Goal: Information Seeking & Learning: Learn about a topic

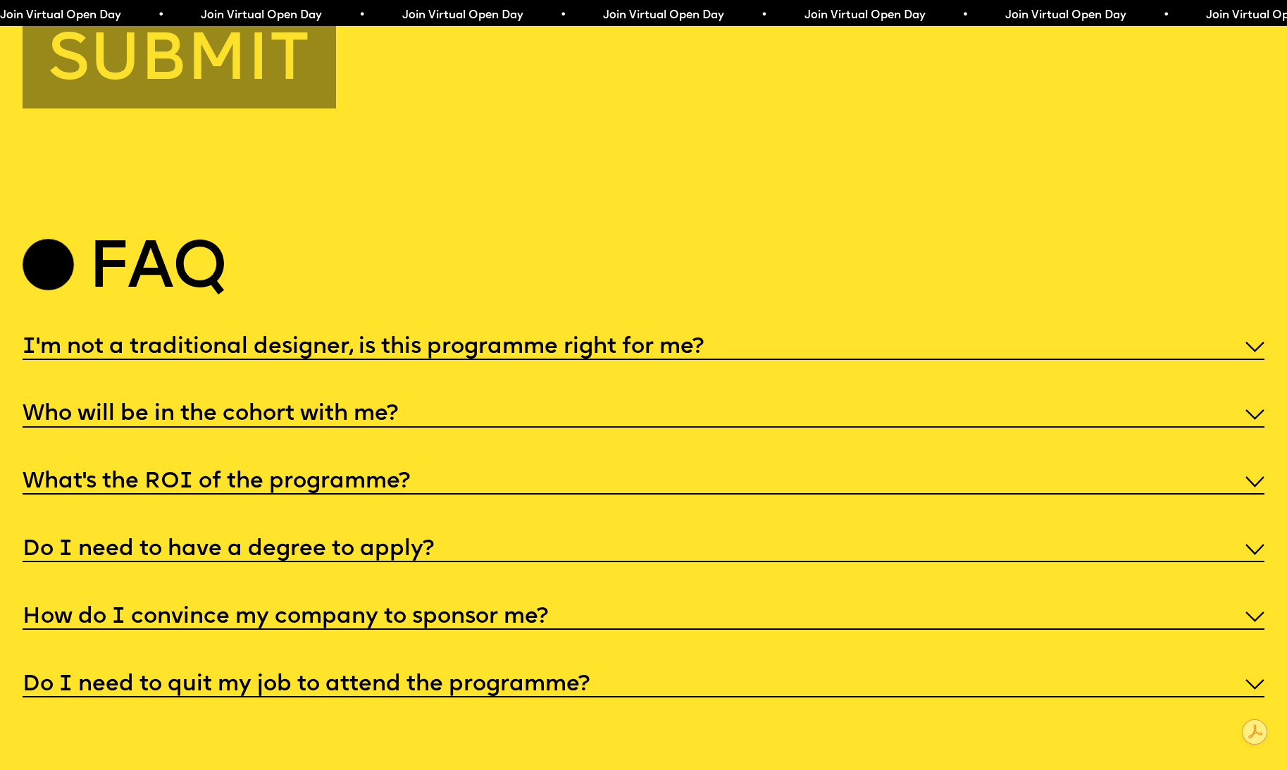
scroll to position [6486, 0]
click at [675, 339] on h5 "I'm not a traditional designer, is this programme right for me?" at bounding box center [363, 346] width 681 height 14
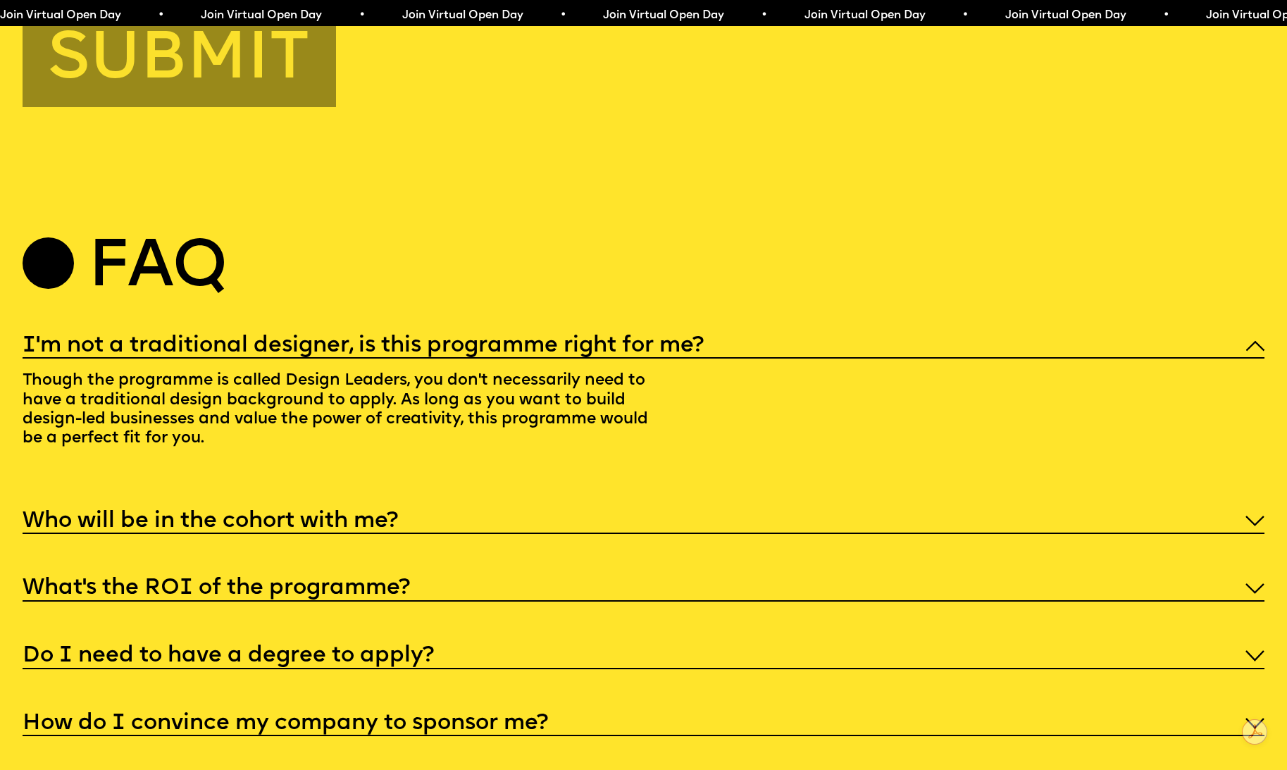
click at [570, 551] on div "I'm not a traditional designer, is this programme right for me? Though the prog…" at bounding box center [644, 567] width 1242 height 474
click at [550, 573] on div "What’s the ROI of the programme?" at bounding box center [644, 587] width 1242 height 29
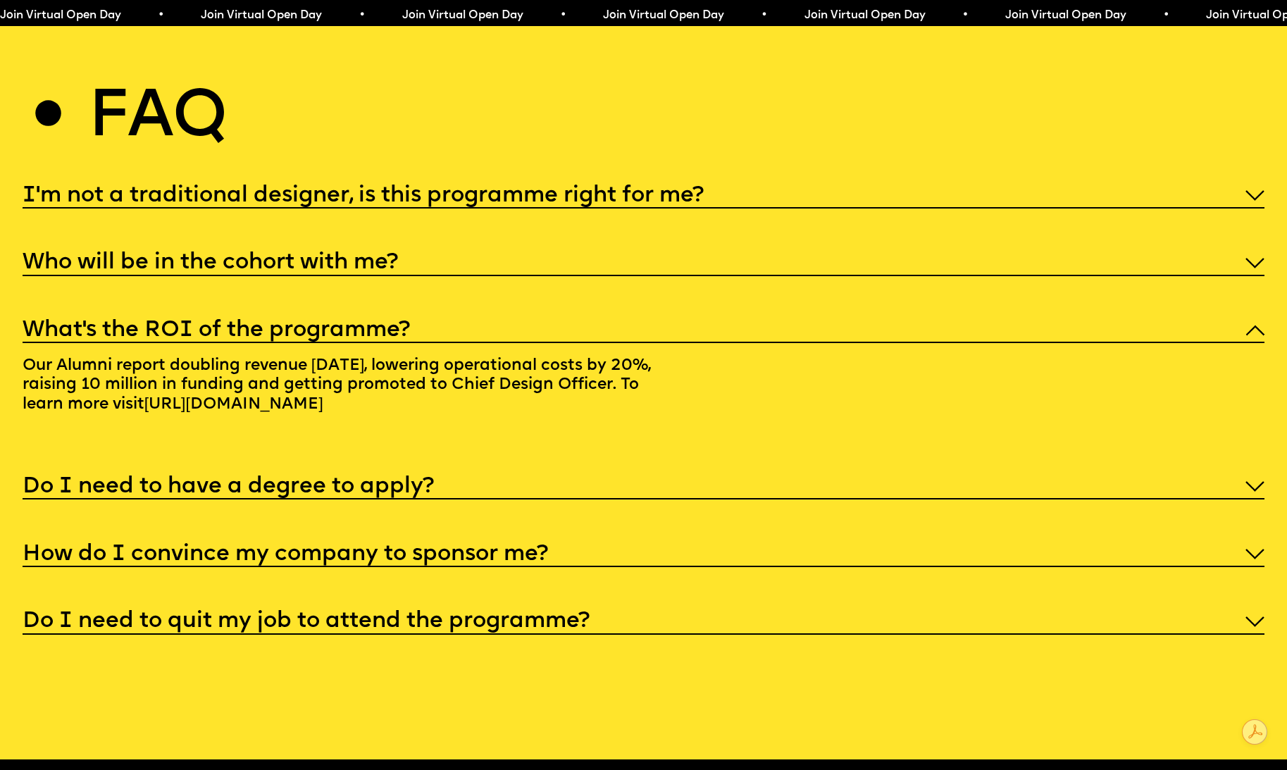
scroll to position [6645, 0]
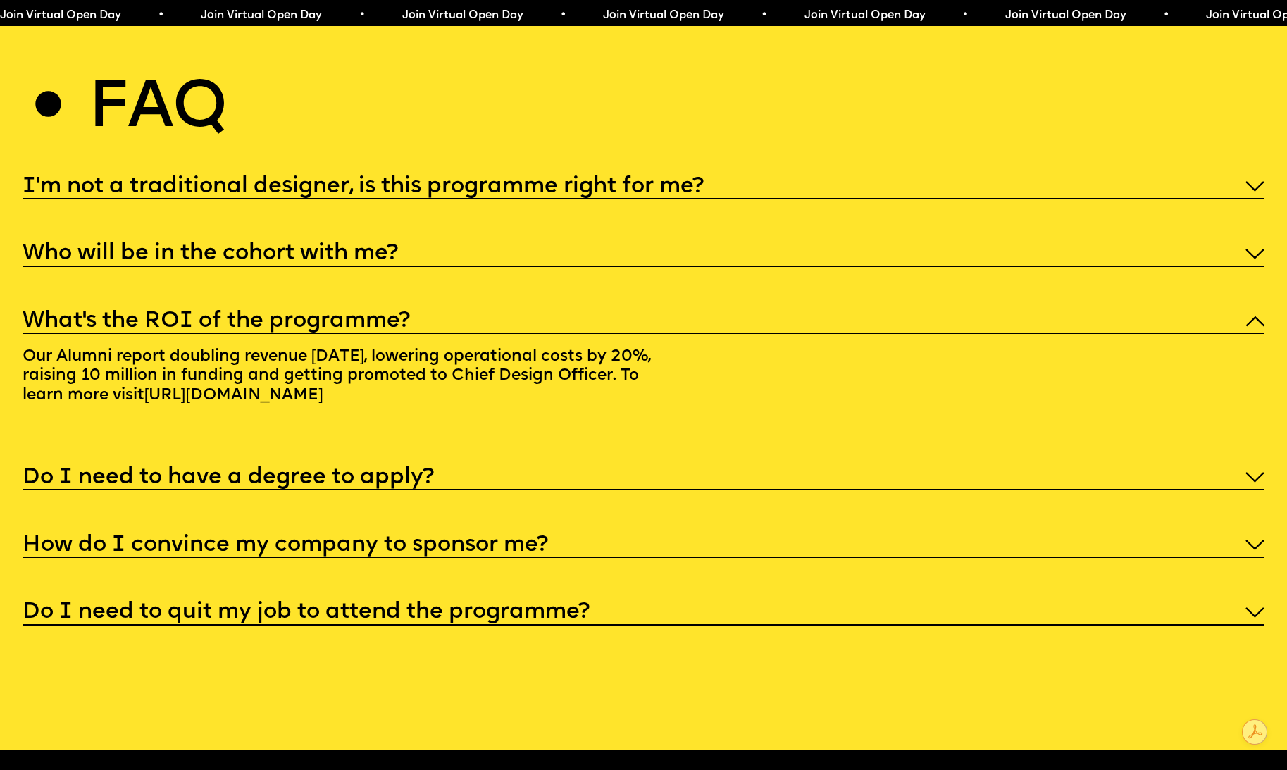
click at [546, 541] on h5 "How do I convince my company to sponsor me?" at bounding box center [285, 545] width 525 height 14
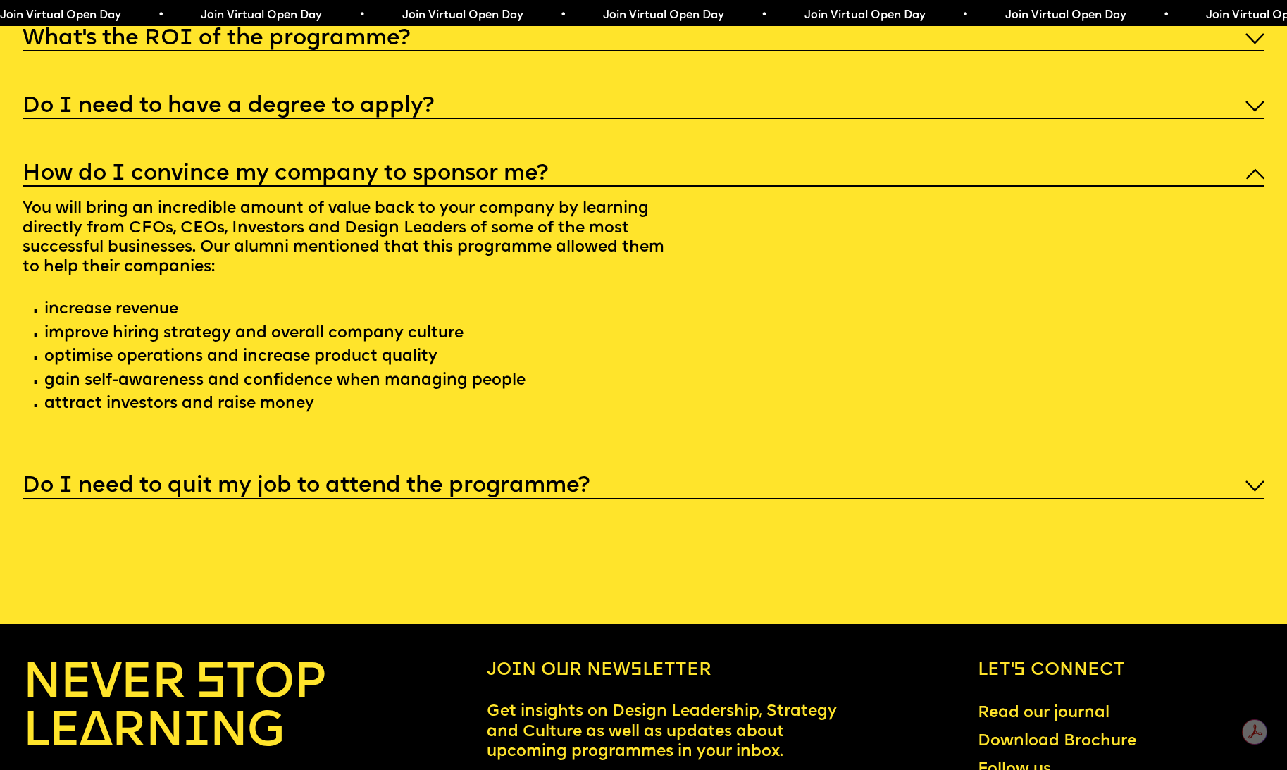
scroll to position [6932, 0]
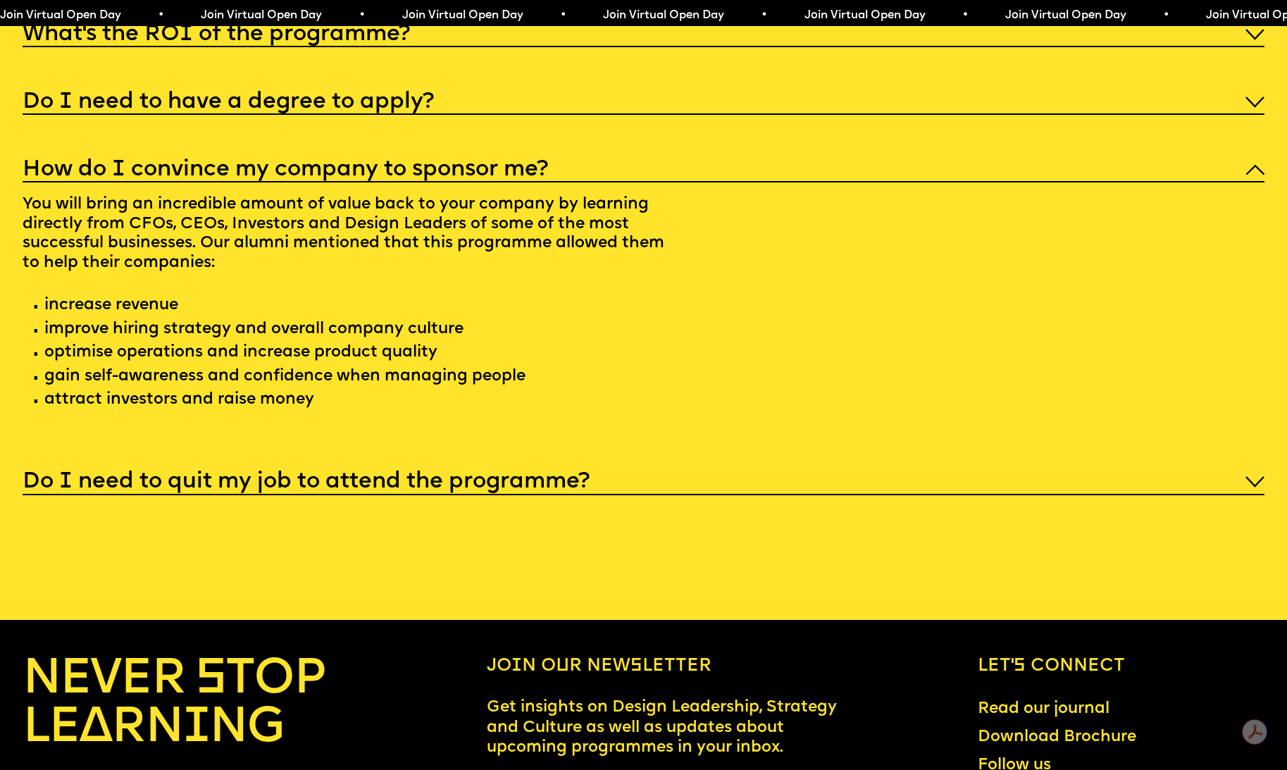
click at [559, 475] on h5 "Do I need to quit my job to attend the programme?" at bounding box center [306, 482] width 567 height 14
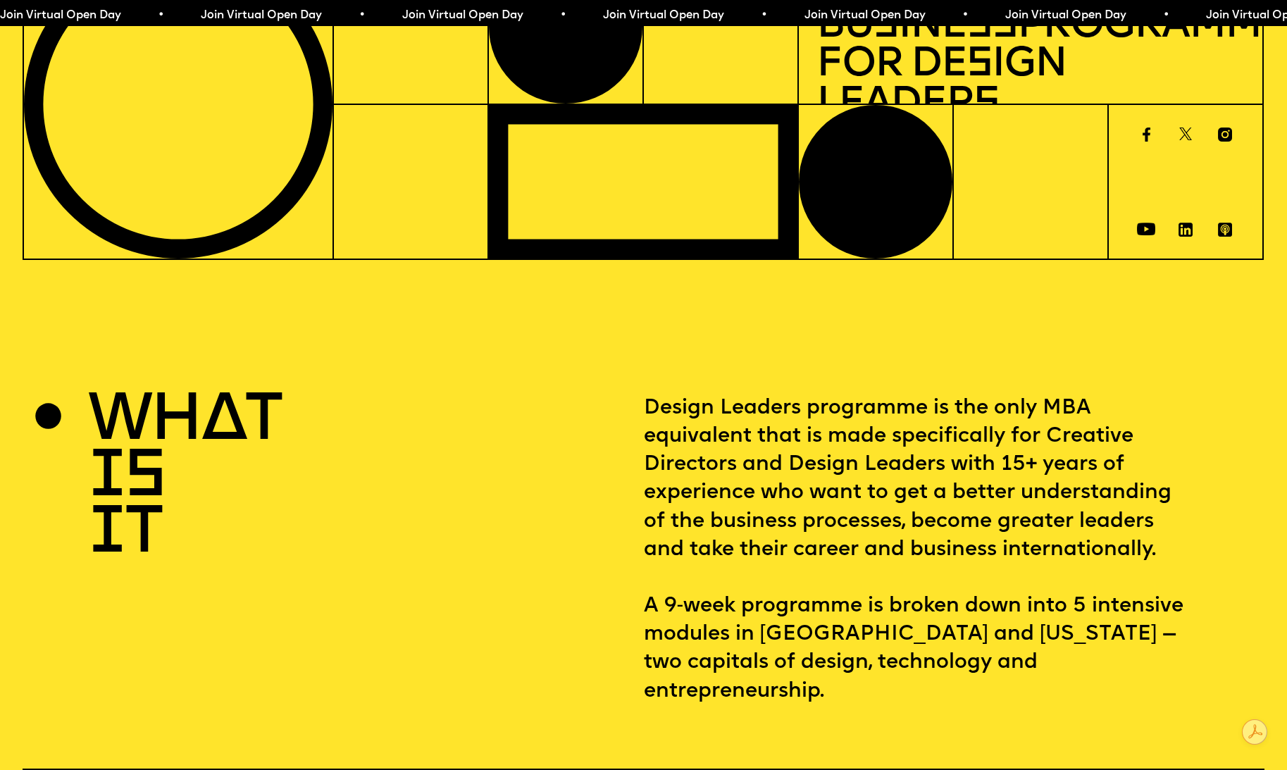
scroll to position [0, 0]
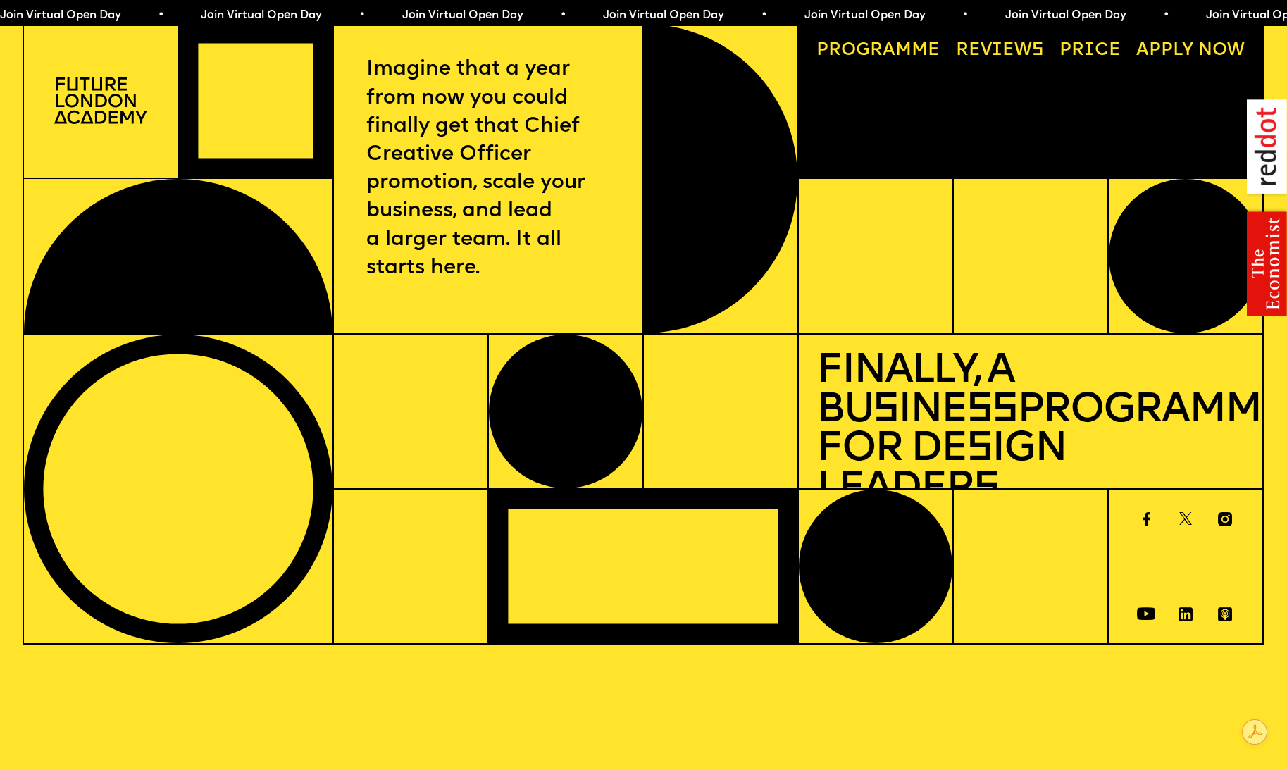
click at [906, 39] on link "Progr a mme" at bounding box center [878, 49] width 141 height 35
click at [85, 96] on img at bounding box center [100, 100] width 93 height 47
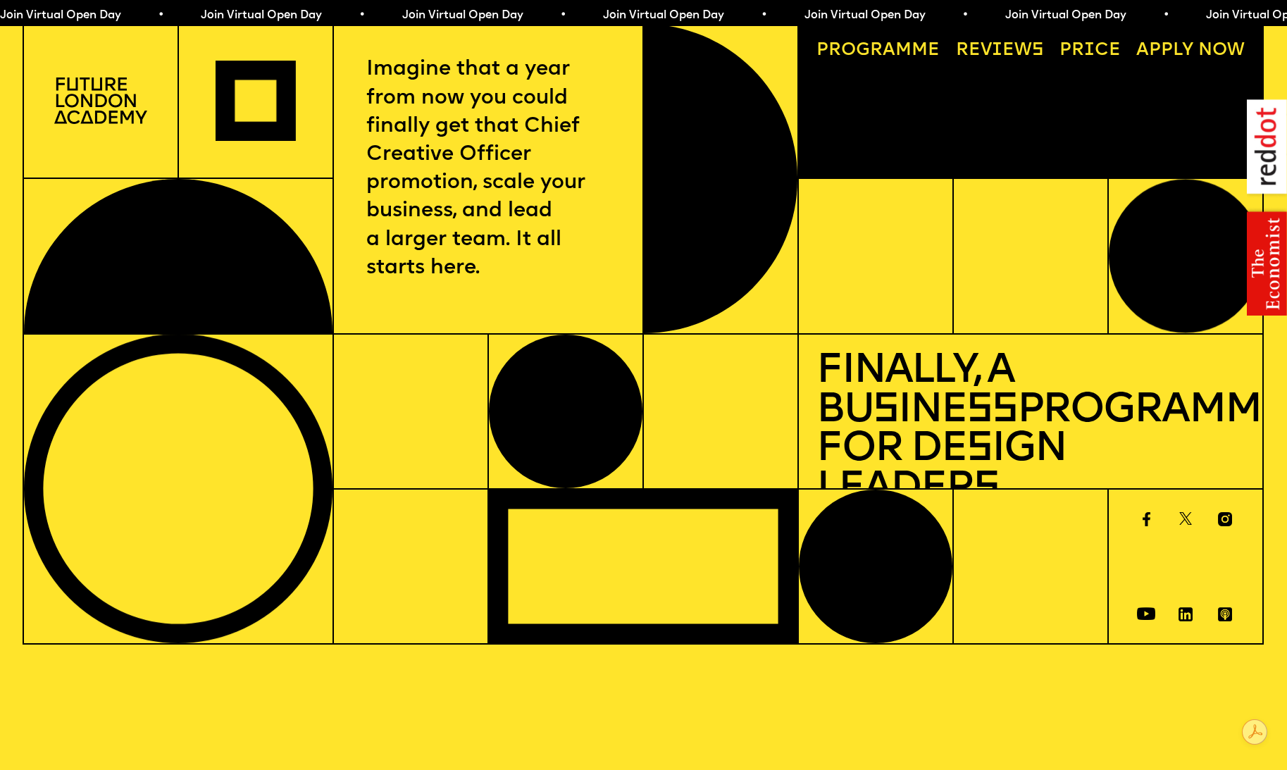
click at [87, 116] on img at bounding box center [100, 100] width 93 height 47
